Goal: Understand process/instructions: Learn how to perform a task or action

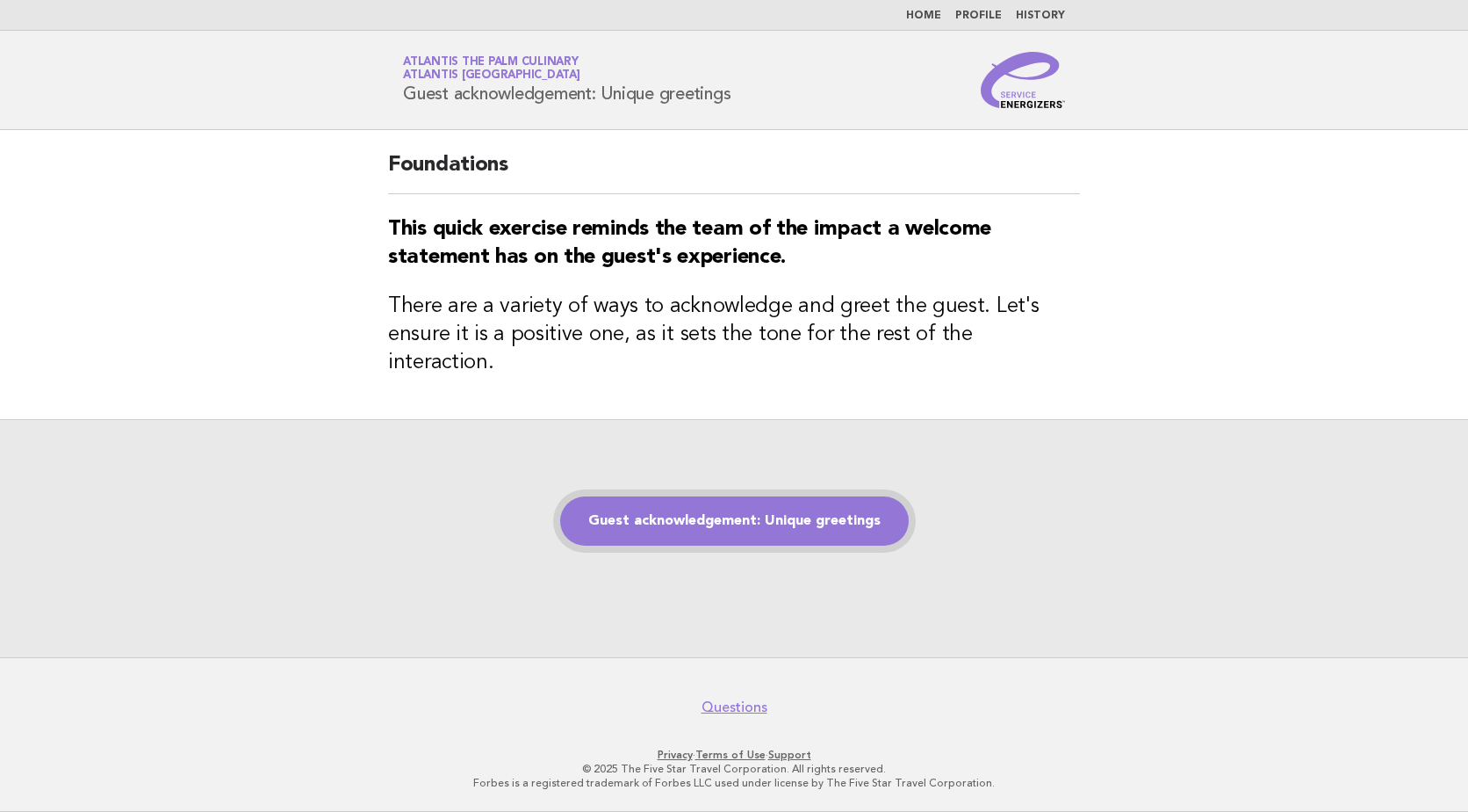
click at [835, 496] on link "Guest acknowledgement: Unique greetings" at bounding box center [734, 521] width 349 height 49
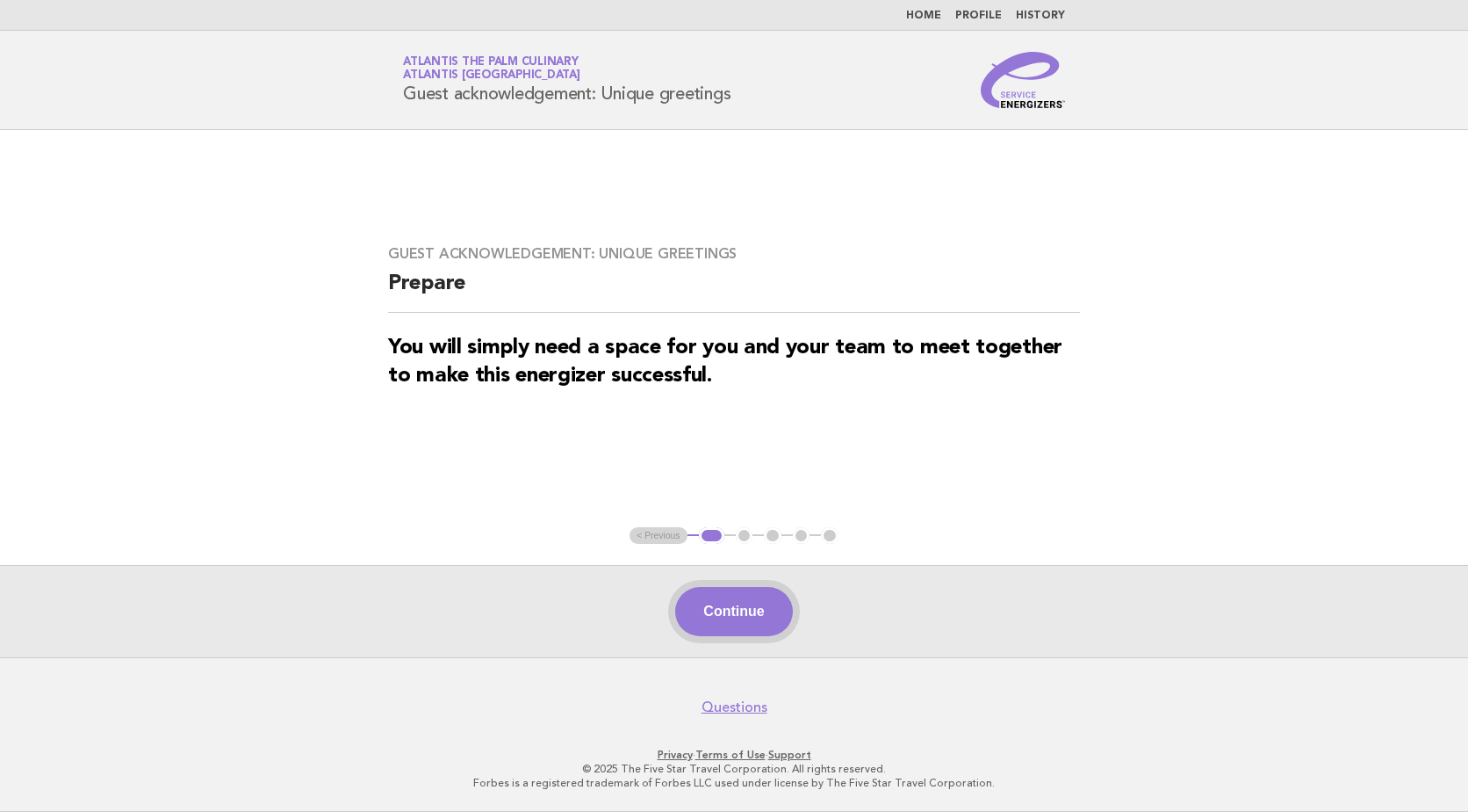
click at [744, 610] on button "Continue" at bounding box center [734, 611] width 117 height 49
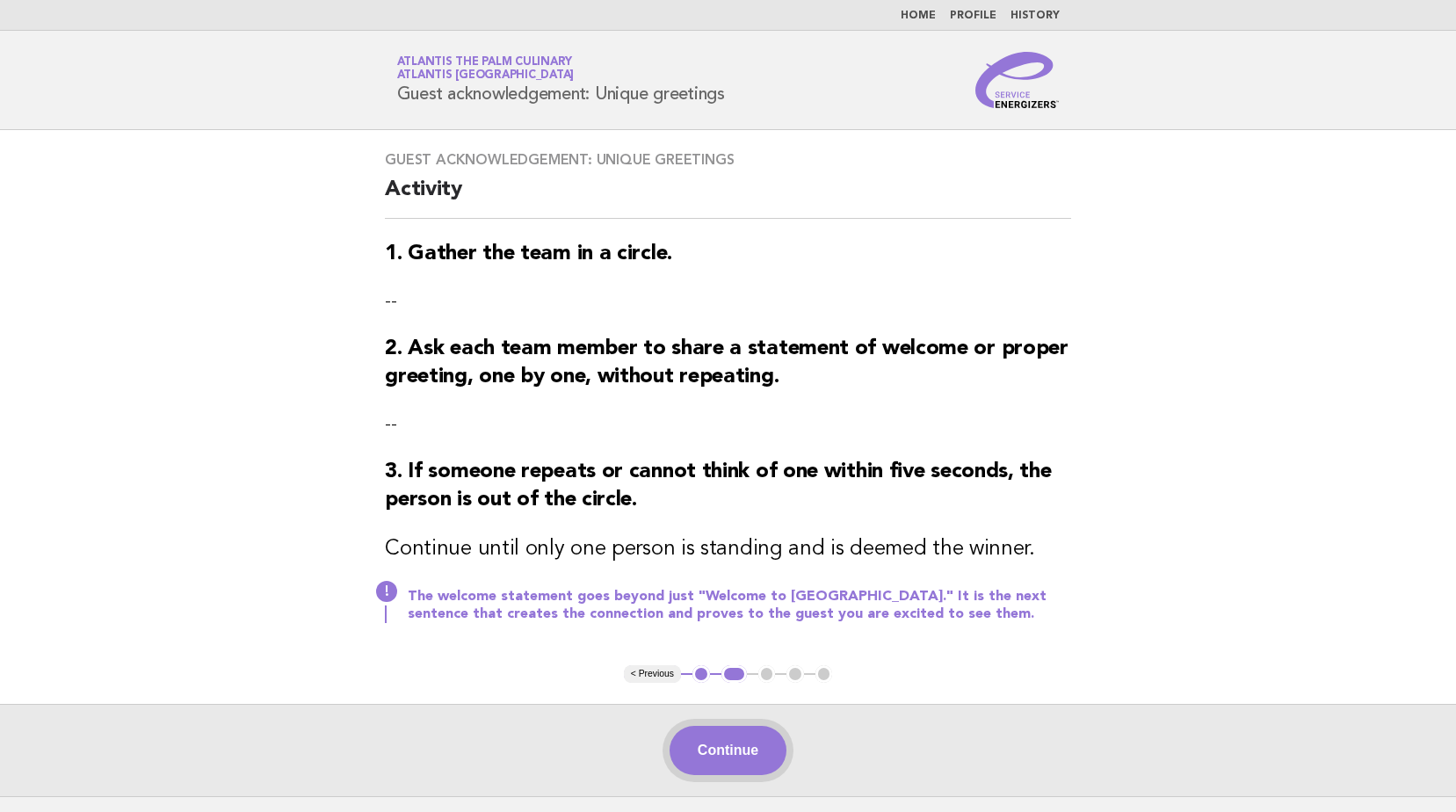
click at [740, 746] on button "Continue" at bounding box center [727, 750] width 117 height 49
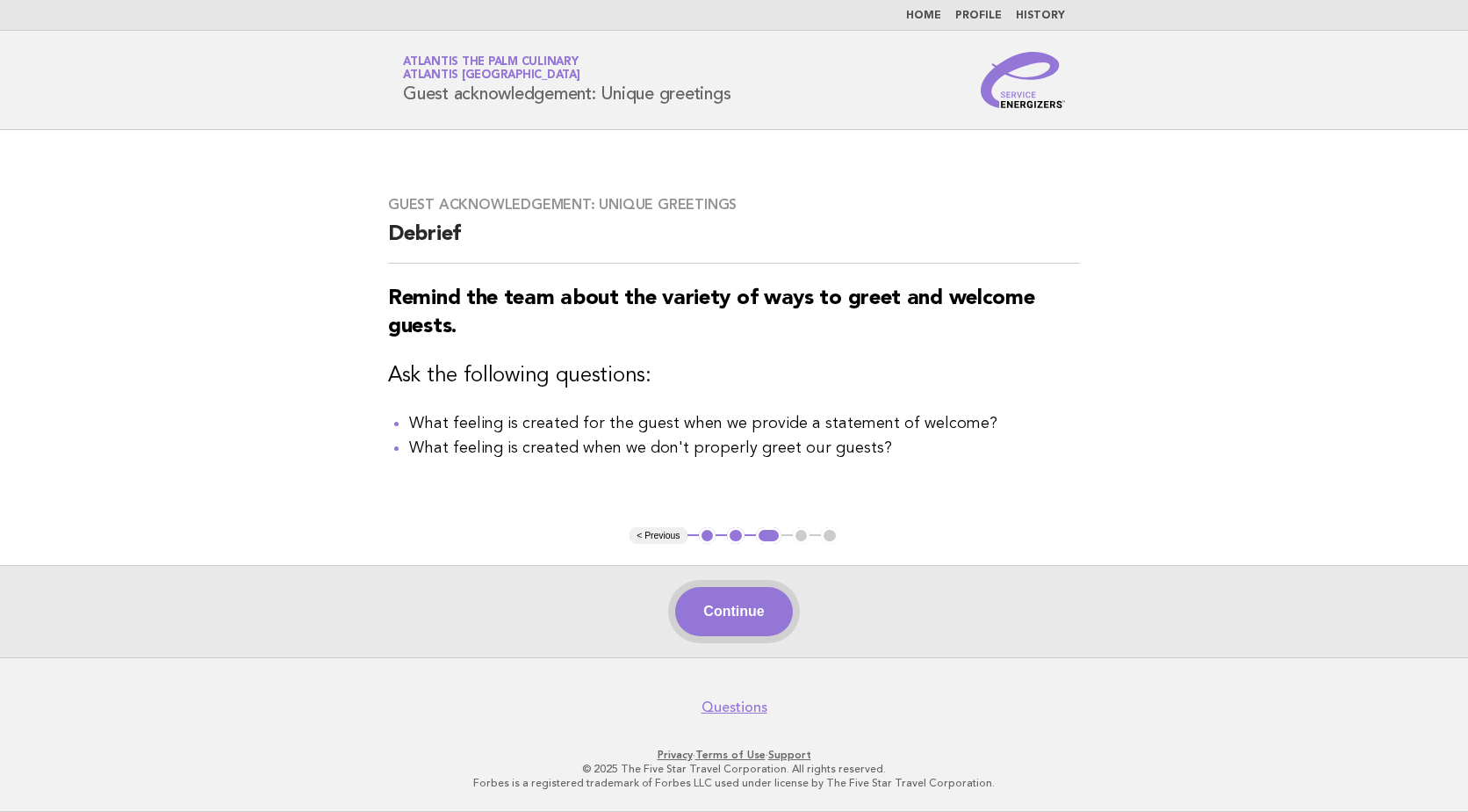
click at [772, 612] on button "Continue" at bounding box center [734, 611] width 117 height 49
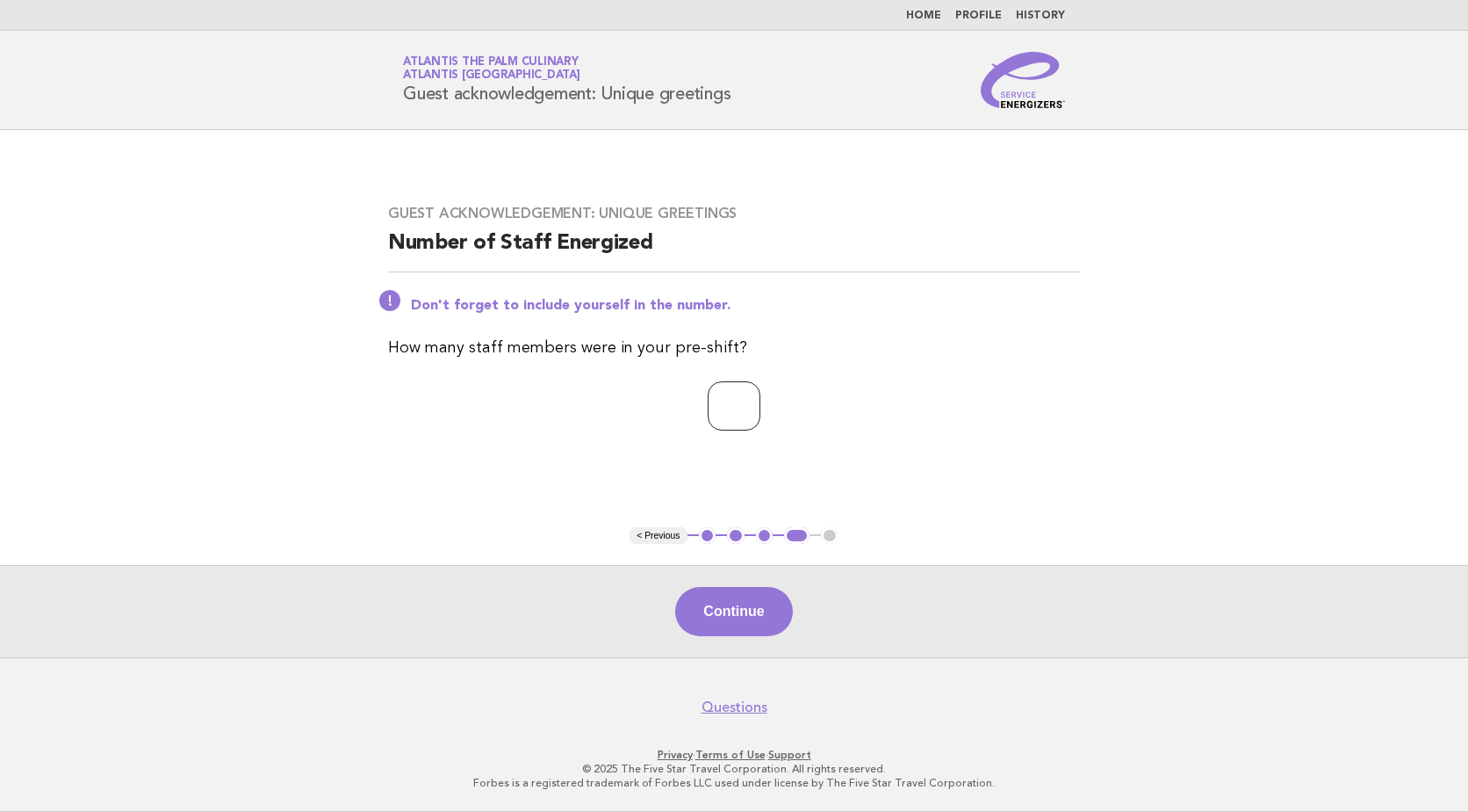
type input "*"
click at [761, 407] on input "*" at bounding box center [734, 406] width 53 height 49
click at [738, 403] on input "*" at bounding box center [734, 406] width 53 height 49
type input "**"
click at [735, 612] on button "Continue" at bounding box center [734, 611] width 117 height 49
